Goal: Communication & Community: Ask a question

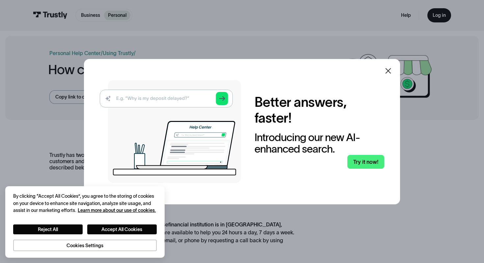
click at [388, 71] on icon at bounding box center [389, 71] width 6 height 6
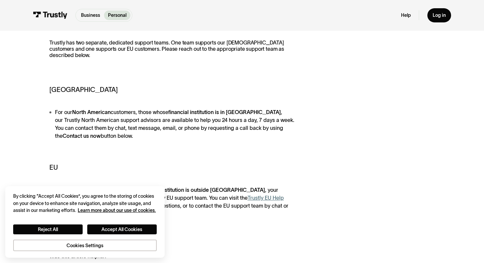
scroll to position [115, 0]
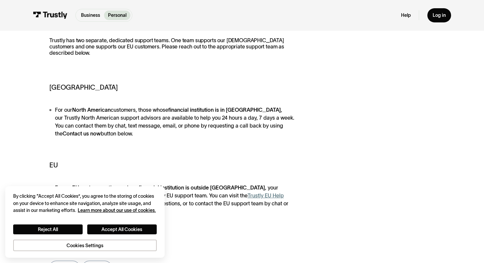
click at [101, 130] on strong "Contact us now" at bounding box center [82, 133] width 38 height 6
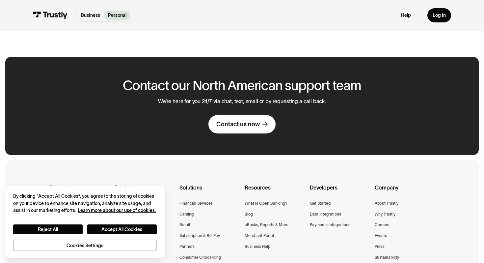
scroll to position [366, 0]
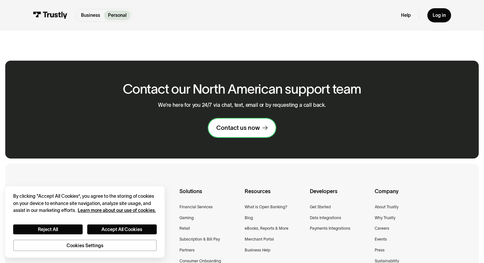
click at [238, 124] on link "Contact us now" at bounding box center [243, 128] width 68 height 18
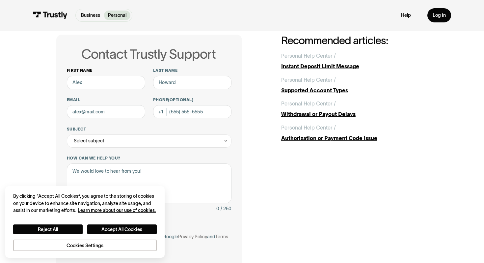
scroll to position [21, 0]
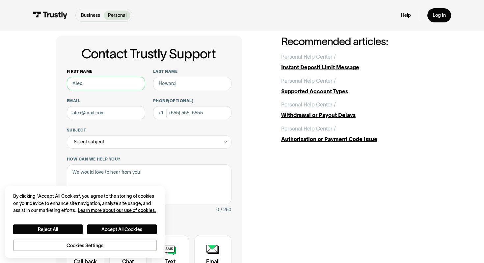
click at [108, 82] on input "First name" at bounding box center [106, 83] width 78 height 13
type input "Rohan"
click at [191, 86] on input "Last name" at bounding box center [192, 83] width 78 height 13
type input "Tharaney"
click at [126, 116] on input "Email" at bounding box center [106, 112] width 78 height 13
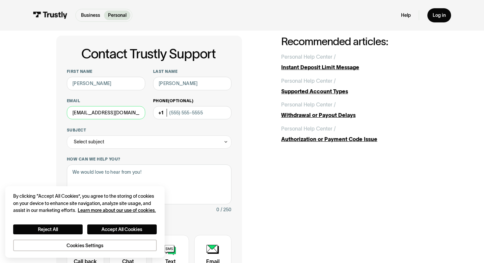
type input "rohantharaney011@gmail.com"
click at [191, 112] on input "Phone (Optional)" at bounding box center [192, 112] width 78 height 13
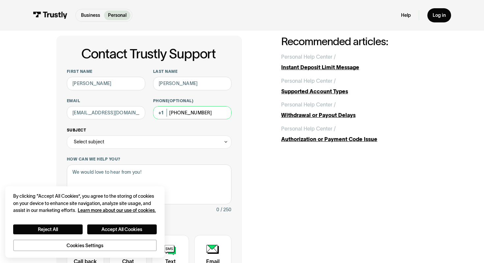
type input "(305) 335-3158"
click at [191, 139] on div "Select subject" at bounding box center [149, 141] width 165 height 13
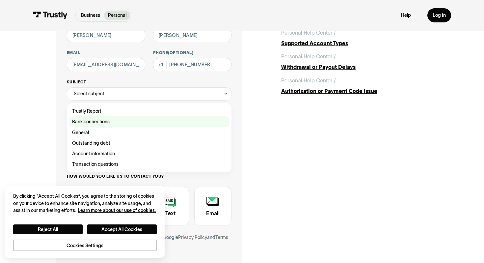
scroll to position [70, 0]
click at [156, 123] on div "Contact Trustly Support" at bounding box center [149, 121] width 159 height 11
type input "**********"
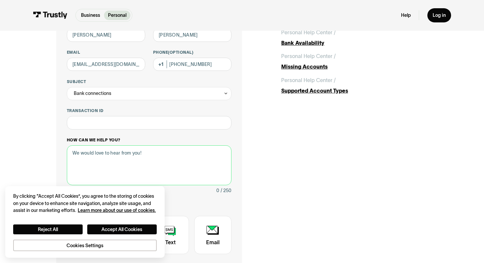
click at [132, 154] on textarea "How can we help you?" at bounding box center [149, 165] width 165 height 40
click at [70, 230] on button "Reject All" at bounding box center [48, 229] width 70 height 10
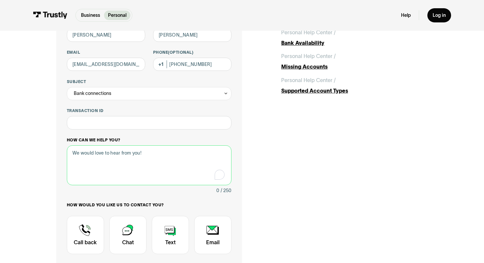
click at [102, 159] on textarea "How can we help you?" at bounding box center [149, 165] width 165 height 40
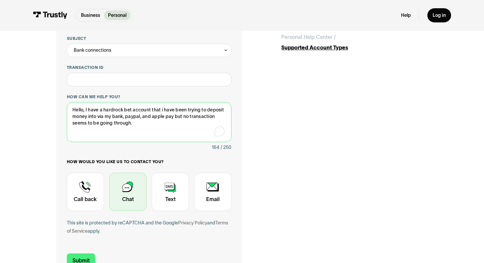
scroll to position [123, 0]
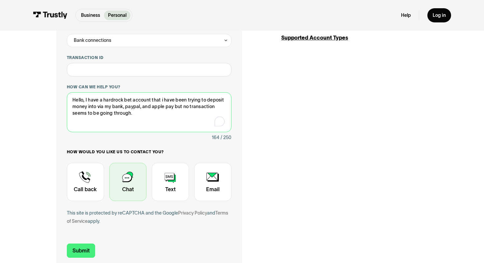
type textarea "Hello, I have a hardrock bet account that i have been trying to deposit money i…"
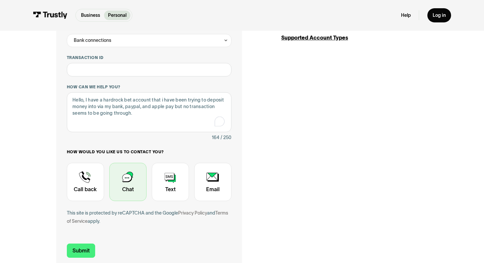
click at [134, 183] on div "Contact Trustly Support" at bounding box center [127, 182] width 37 height 39
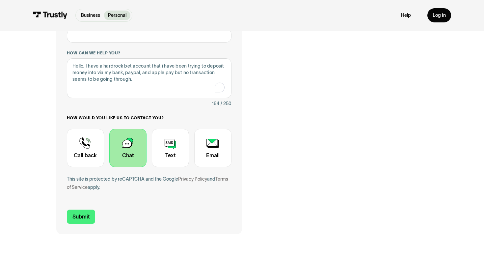
scroll to position [165, 0]
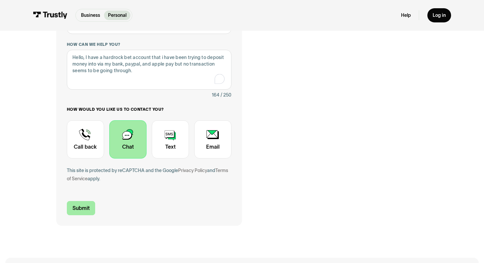
click at [78, 207] on input "Submit" at bounding box center [81, 208] width 28 height 14
type input "+13053353158"
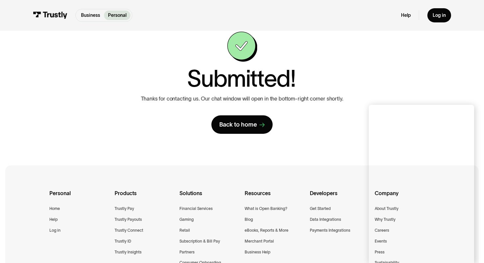
scroll to position [26, 0]
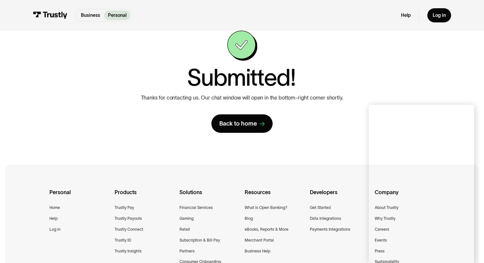
click at [373, 31] on div "**********" at bounding box center [242, 82] width 372 height 102
